Goal: Task Accomplishment & Management: Manage account settings

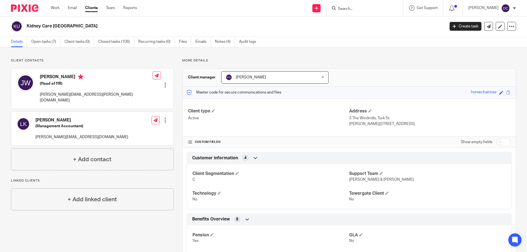
click at [356, 8] on input "Search" at bounding box center [361, 9] width 49 height 5
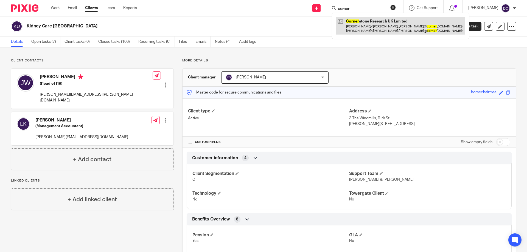
type input "corner"
click at [366, 21] on link at bounding box center [400, 25] width 129 height 17
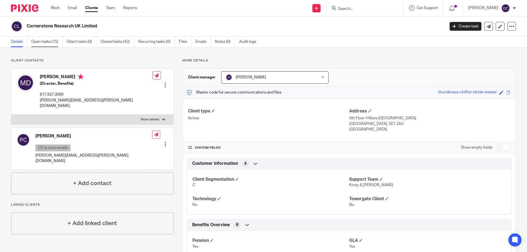
click at [58, 40] on link "Open tasks (15)" at bounding box center [46, 41] width 31 height 11
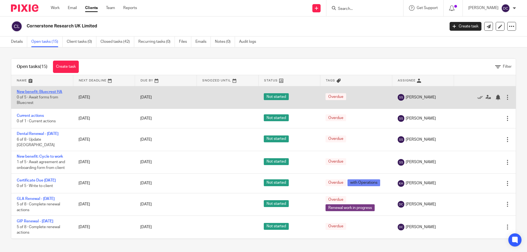
click at [41, 93] on link "New benefit: Bluecrest HA" at bounding box center [40, 92] width 46 height 4
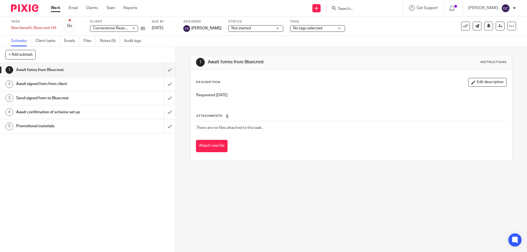
click at [52, 129] on h1 "Promotional materials" at bounding box center [63, 126] width 95 height 8
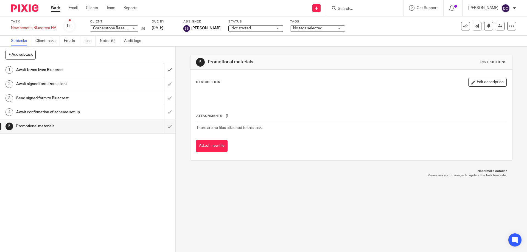
click at [50, 67] on h1 "Await forms from Bluecrest" at bounding box center [63, 70] width 95 height 8
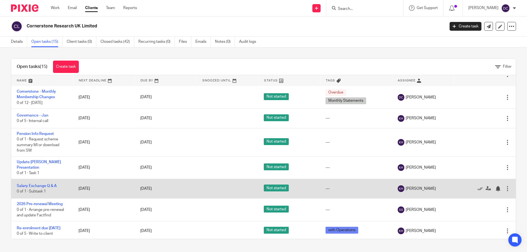
scroll to position [180, 0]
